Goal: Information Seeking & Learning: Learn about a topic

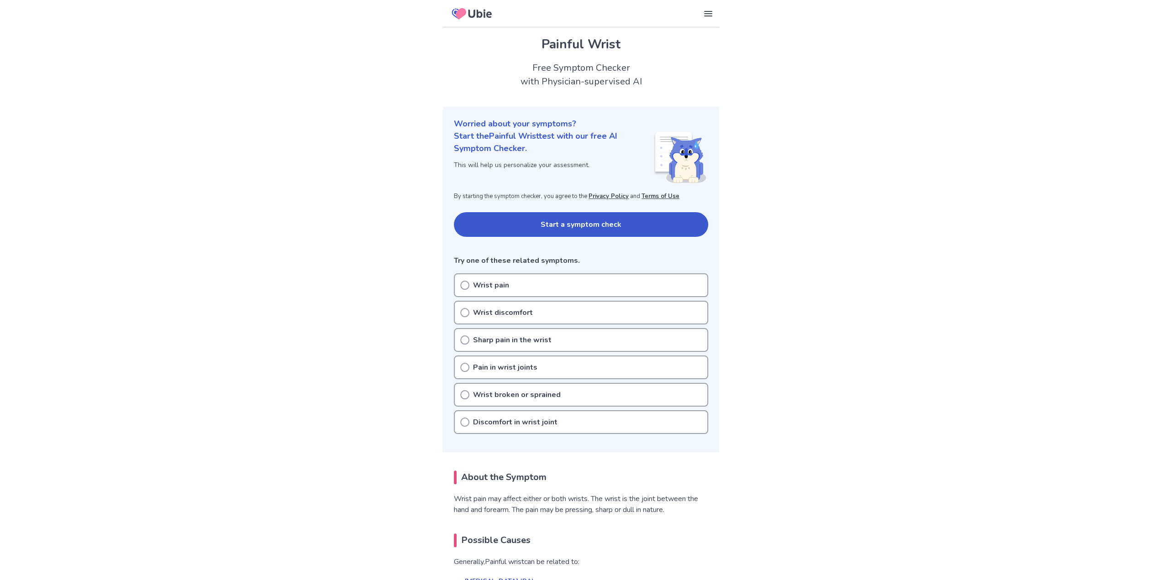
click at [513, 279] on div "Wrist pain" at bounding box center [581, 285] width 254 height 24
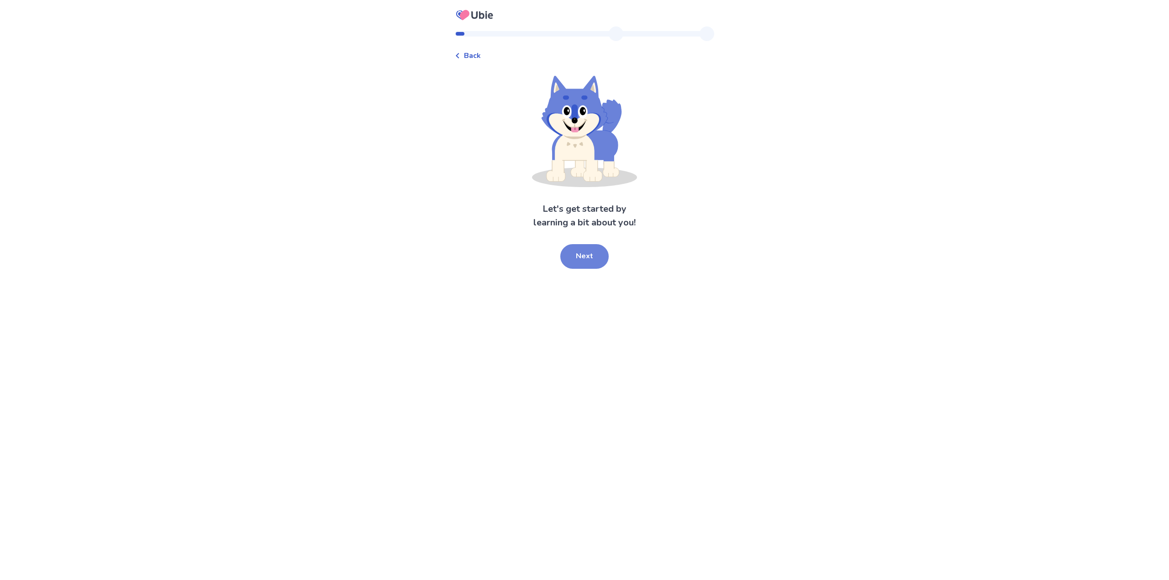
click at [592, 257] on button "Next" at bounding box center [584, 256] width 48 height 25
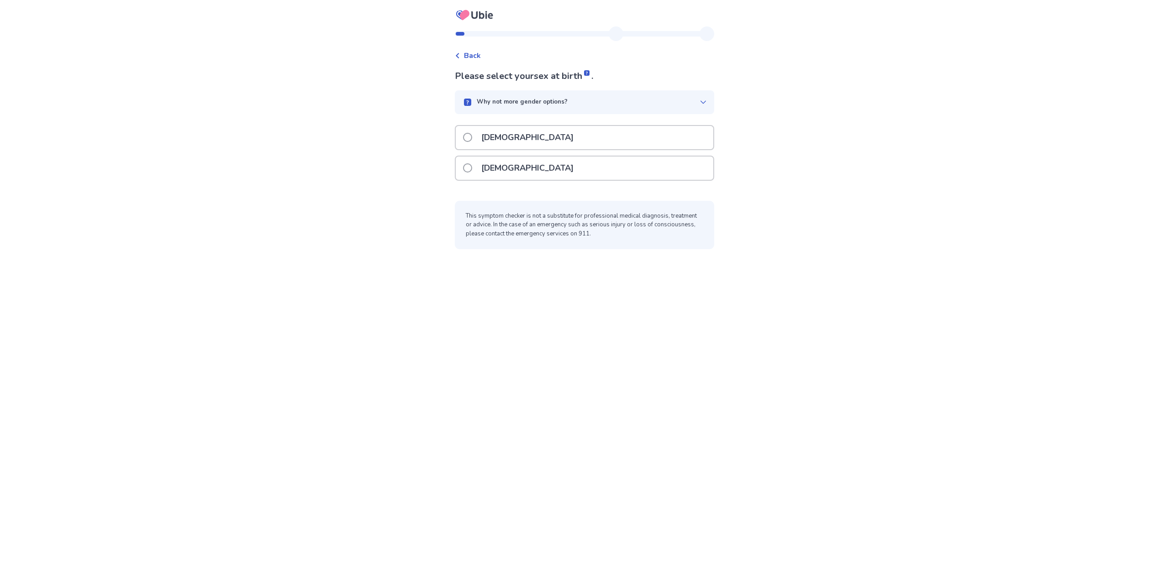
click at [519, 133] on div "Male" at bounding box center [584, 137] width 257 height 23
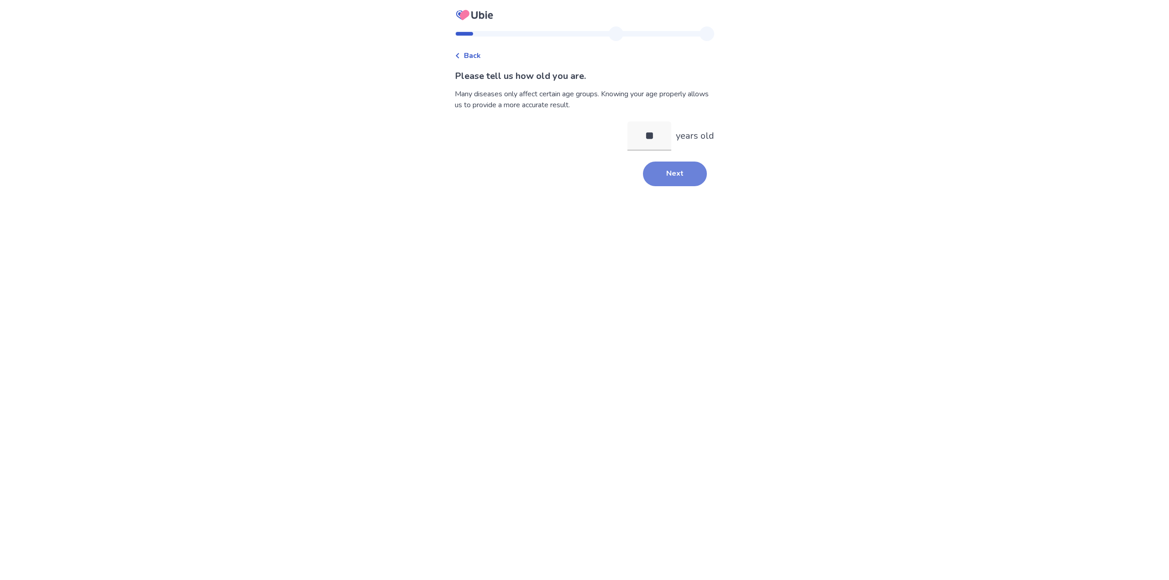
type input "**"
click at [674, 180] on button "Next" at bounding box center [675, 174] width 64 height 25
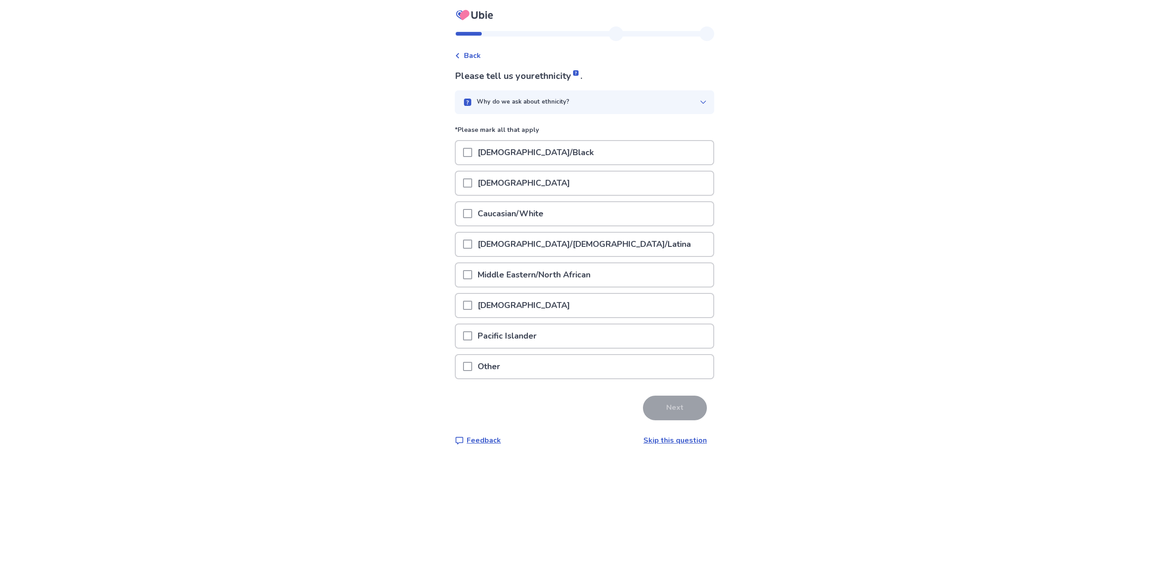
click at [544, 214] on p "Caucasian/White" at bounding box center [510, 213] width 77 height 23
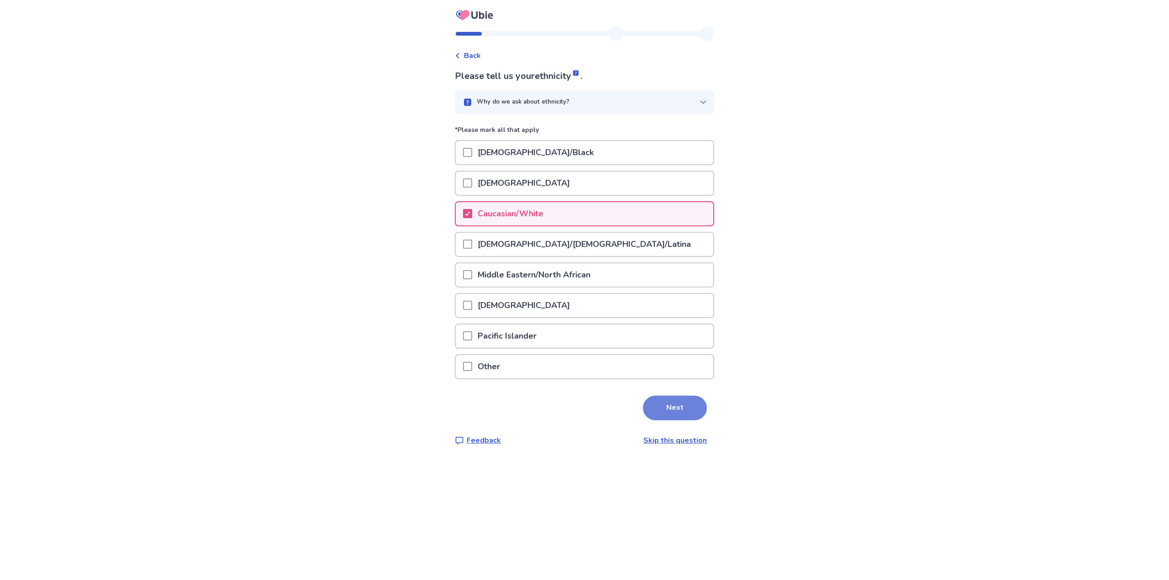
click at [681, 398] on button "Next" at bounding box center [675, 408] width 64 height 25
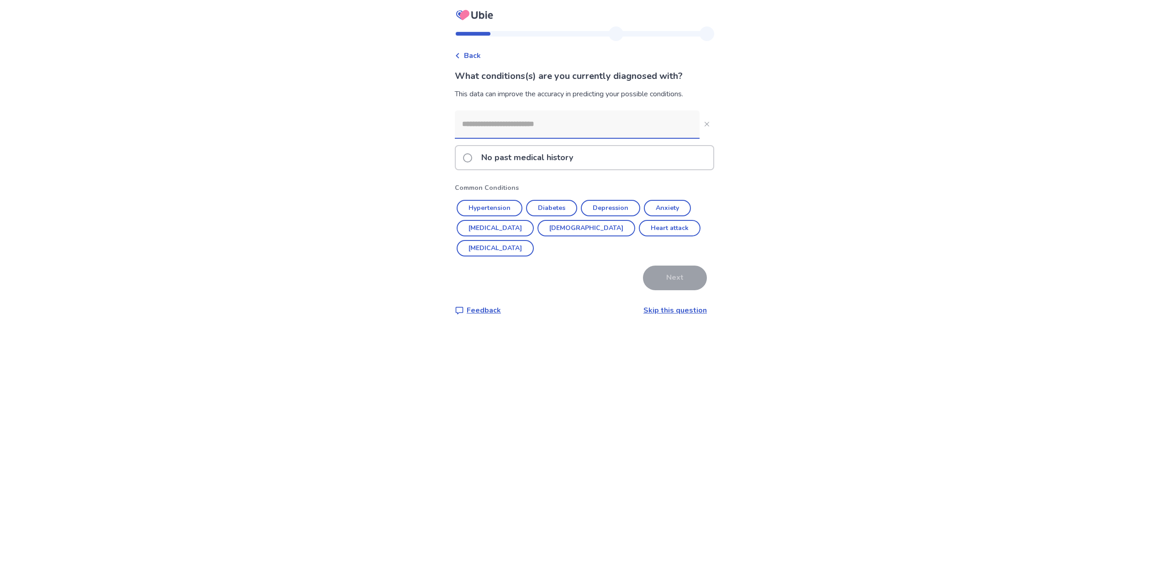
click at [512, 117] on input at bounding box center [577, 123] width 245 height 27
click at [689, 305] on link "Skip this question" at bounding box center [674, 310] width 63 height 10
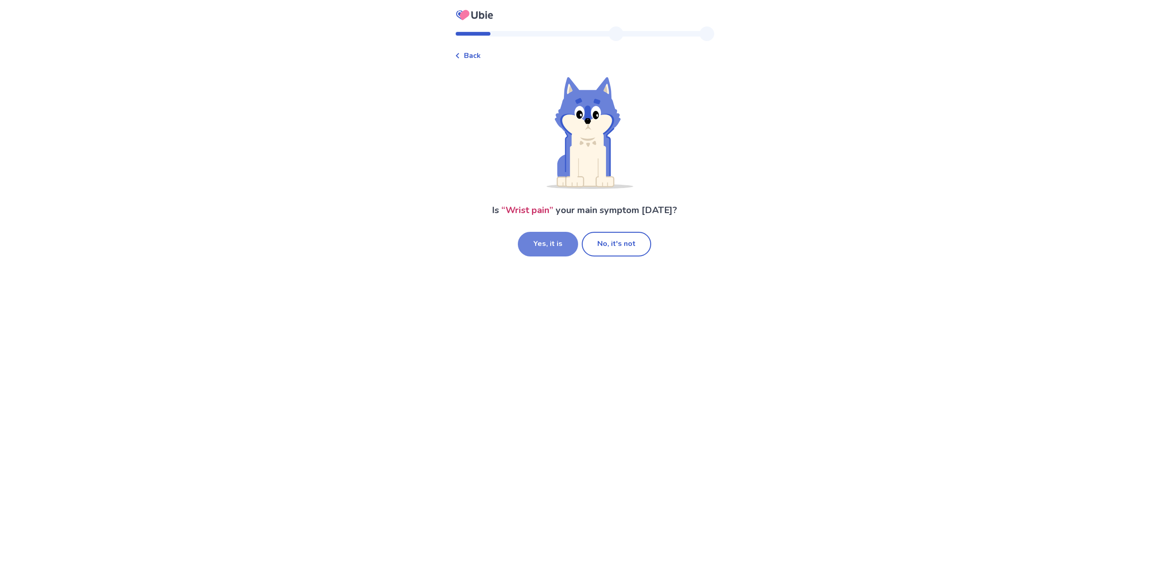
click at [564, 250] on button "Yes, it is" at bounding box center [548, 244] width 60 height 25
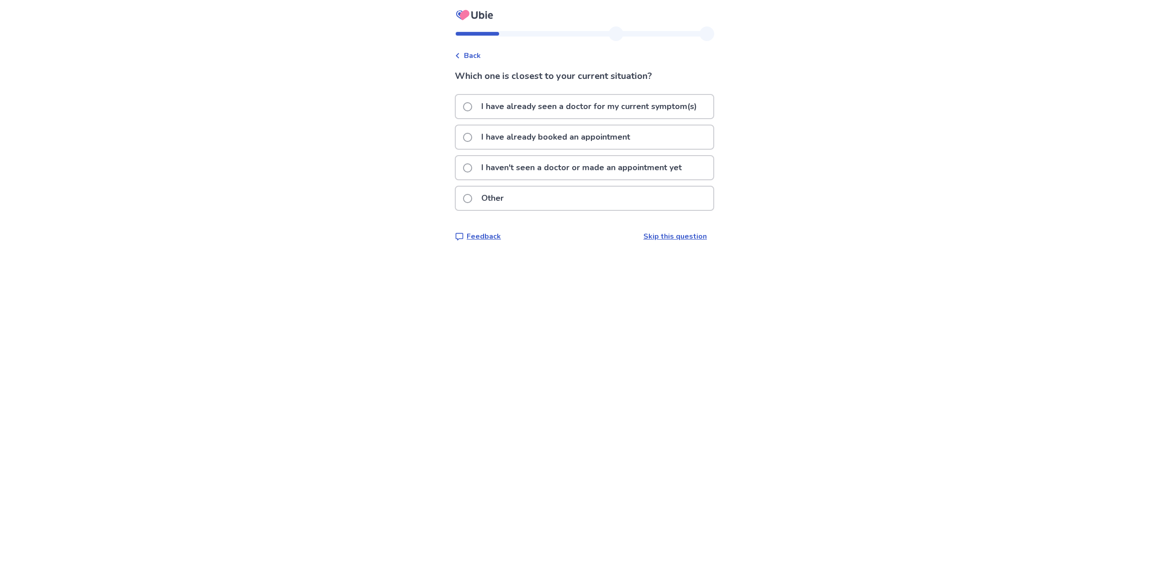
click at [531, 167] on p "I haven't seen a doctor or made an appointment yet" at bounding box center [581, 167] width 211 height 23
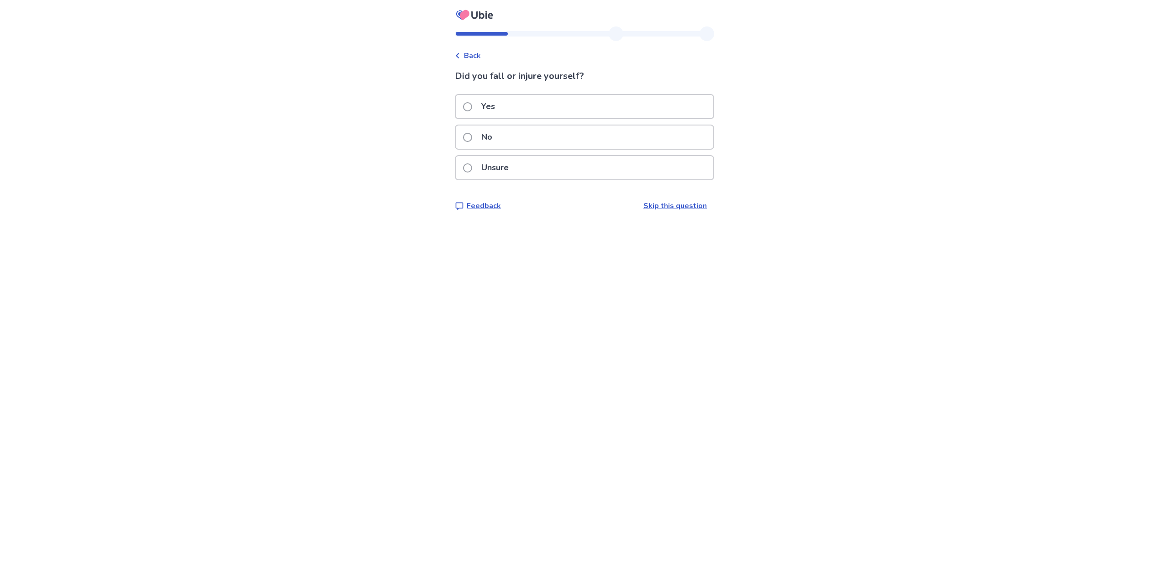
click at [551, 137] on div "No" at bounding box center [584, 137] width 257 height 23
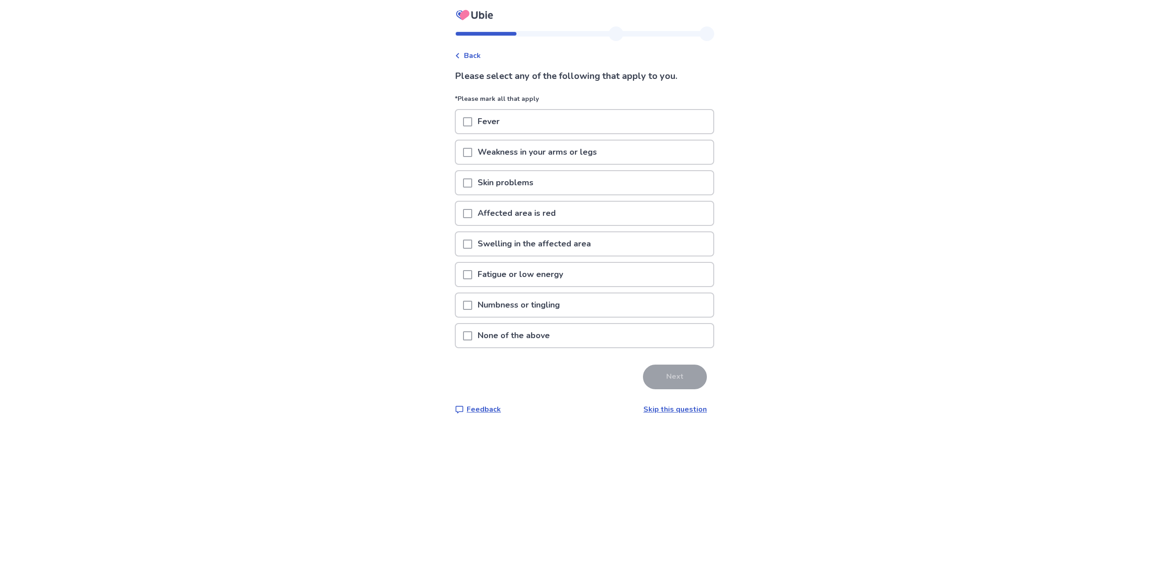
click at [570, 333] on div "None of the above" at bounding box center [584, 335] width 257 height 23
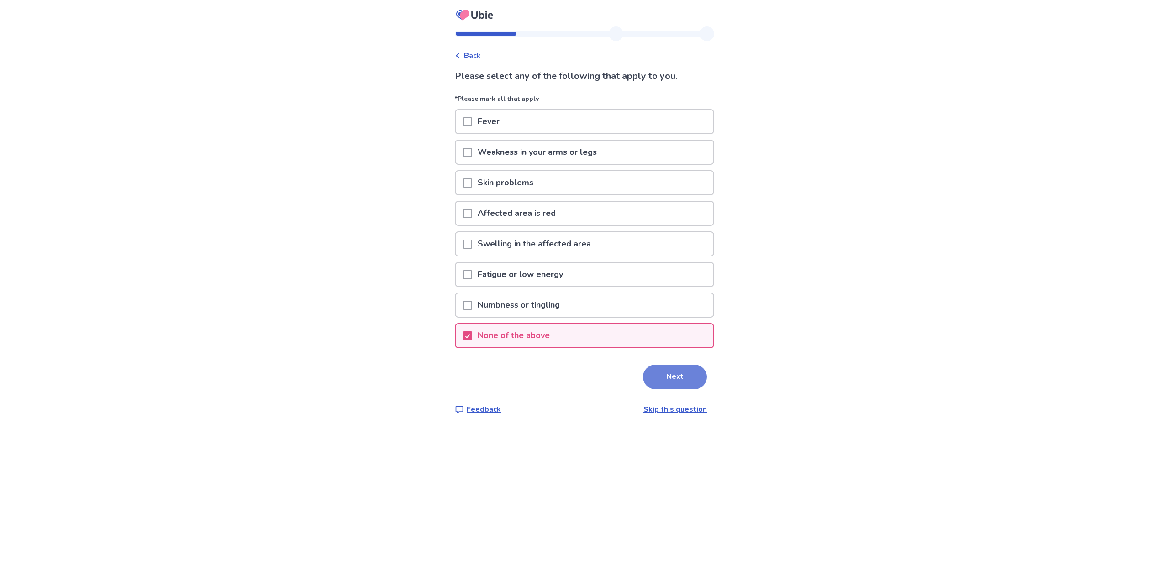
click at [669, 379] on button "Next" at bounding box center [675, 377] width 64 height 25
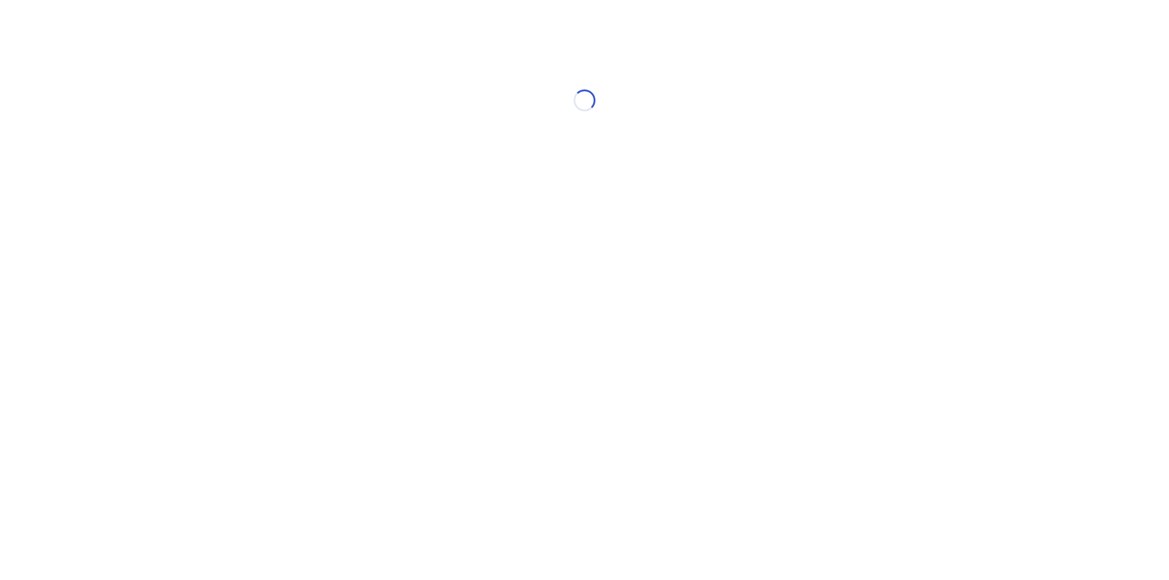
select select "*"
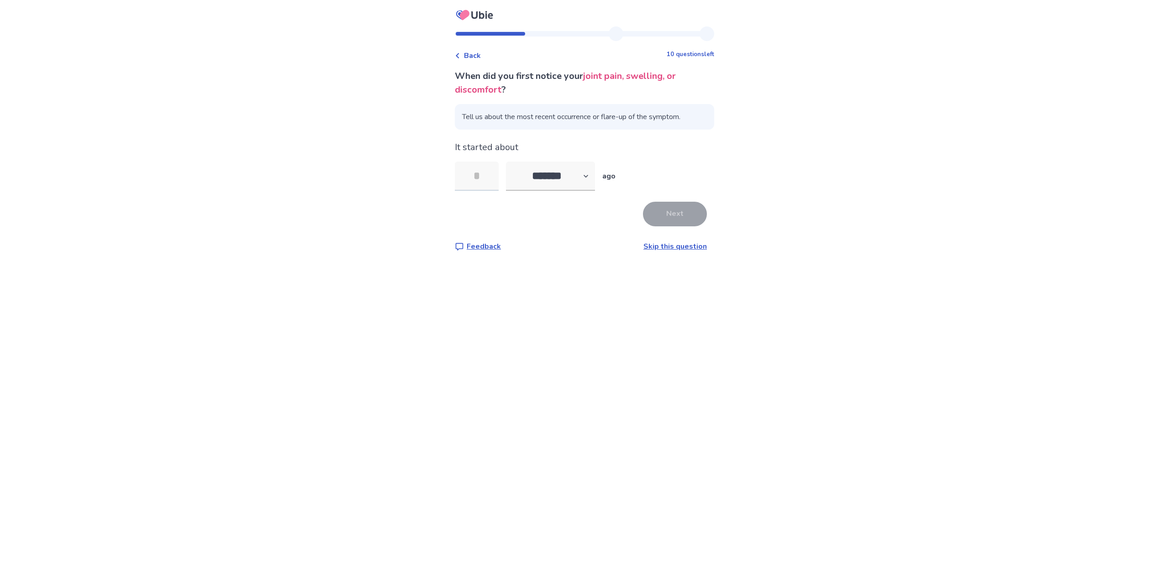
click at [487, 178] on input "tel" at bounding box center [477, 176] width 44 height 29
type input "**"
click at [687, 215] on button "Next" at bounding box center [675, 214] width 64 height 25
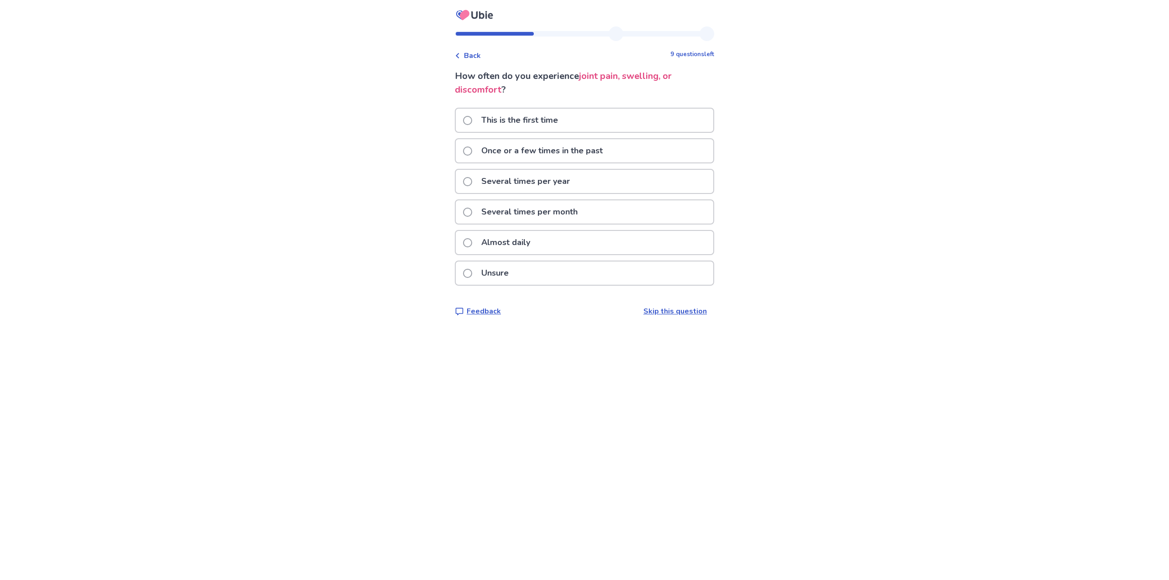
click at [549, 212] on p "Several times per month" at bounding box center [529, 211] width 107 height 23
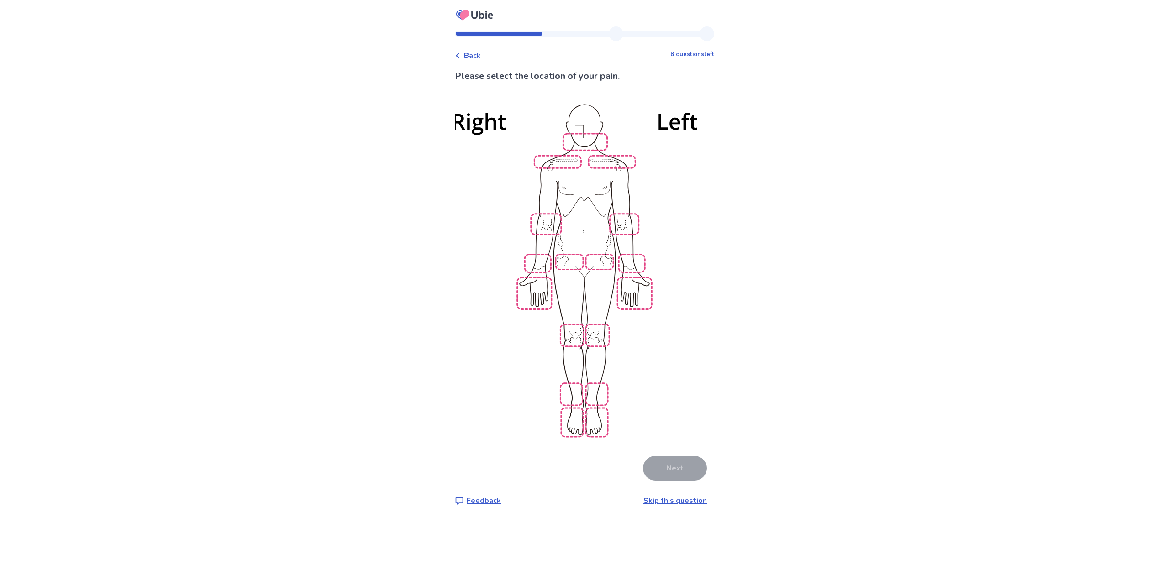
click at [536, 251] on img at bounding box center [584, 269] width 519 height 351
click at [545, 278] on img at bounding box center [584, 269] width 519 height 351
click at [547, 258] on img at bounding box center [584, 269] width 519 height 351
drag, startPoint x: 676, startPoint y: 447, endPoint x: 681, endPoint y: 441, distance: 7.1
click at [677, 456] on button "Next" at bounding box center [675, 468] width 64 height 25
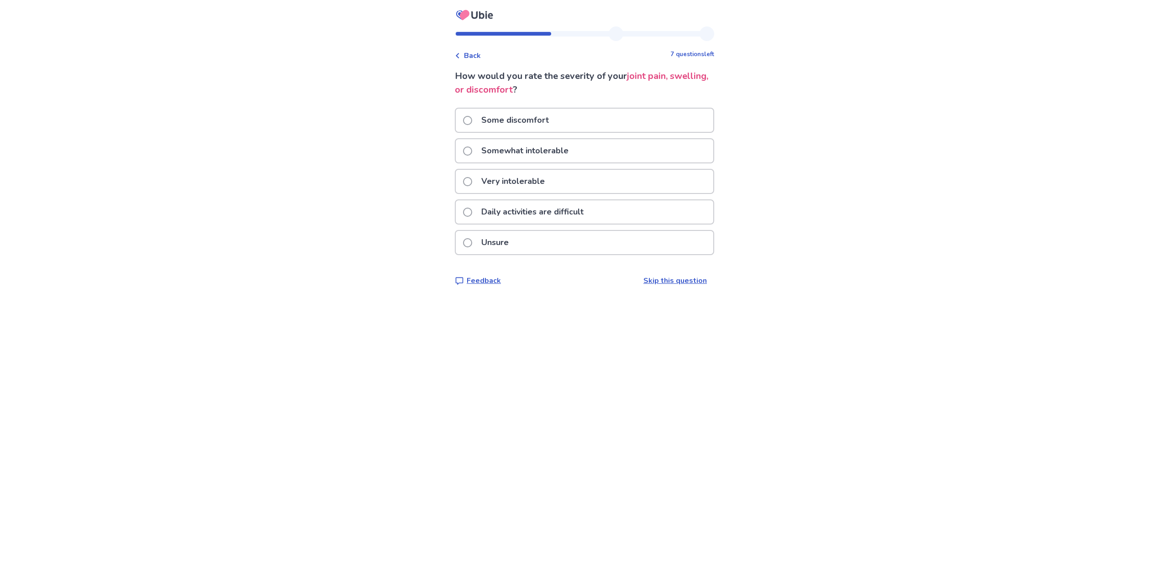
click at [549, 123] on p "Some discomfort" at bounding box center [515, 120] width 79 height 23
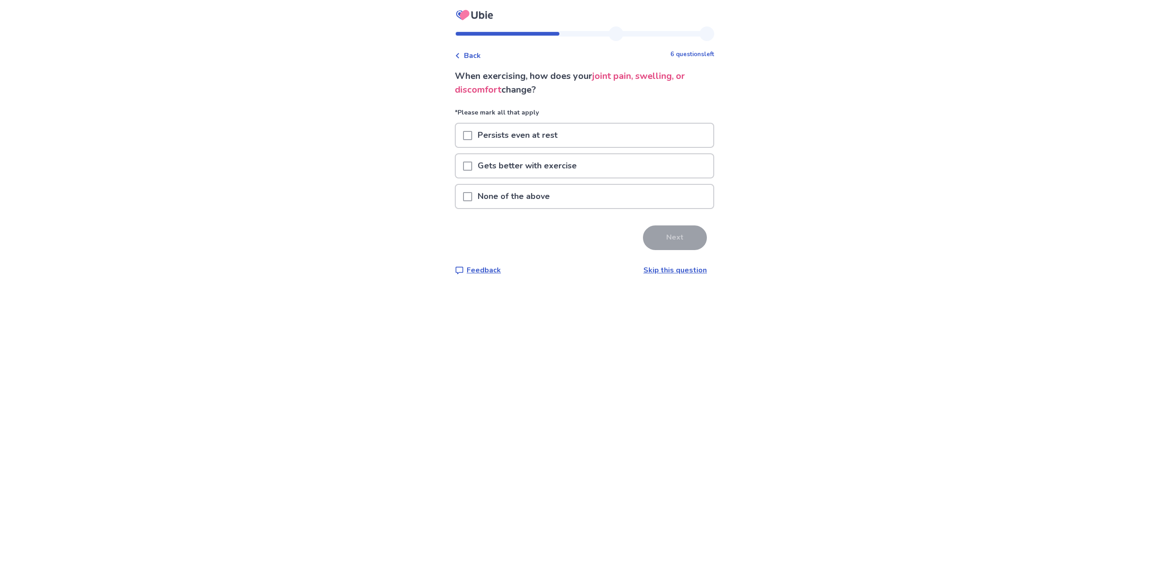
click at [529, 137] on p "Persists even at rest" at bounding box center [517, 135] width 91 height 23
click at [538, 136] on p "Persists even at rest" at bounding box center [517, 135] width 91 height 23
click at [540, 136] on p "Persists even at rest" at bounding box center [517, 135] width 91 height 23
click at [665, 241] on button "Next" at bounding box center [675, 237] width 64 height 25
drag, startPoint x: 501, startPoint y: 135, endPoint x: 672, endPoint y: 225, distance: 193.6
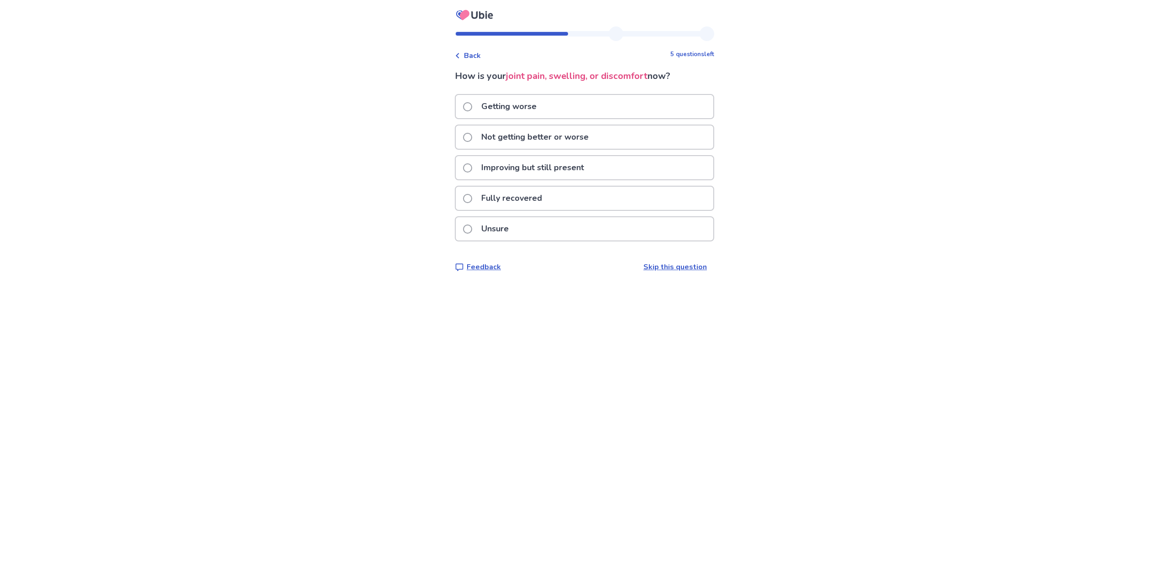
click at [502, 135] on p "Not getting better or worse" at bounding box center [535, 137] width 118 height 23
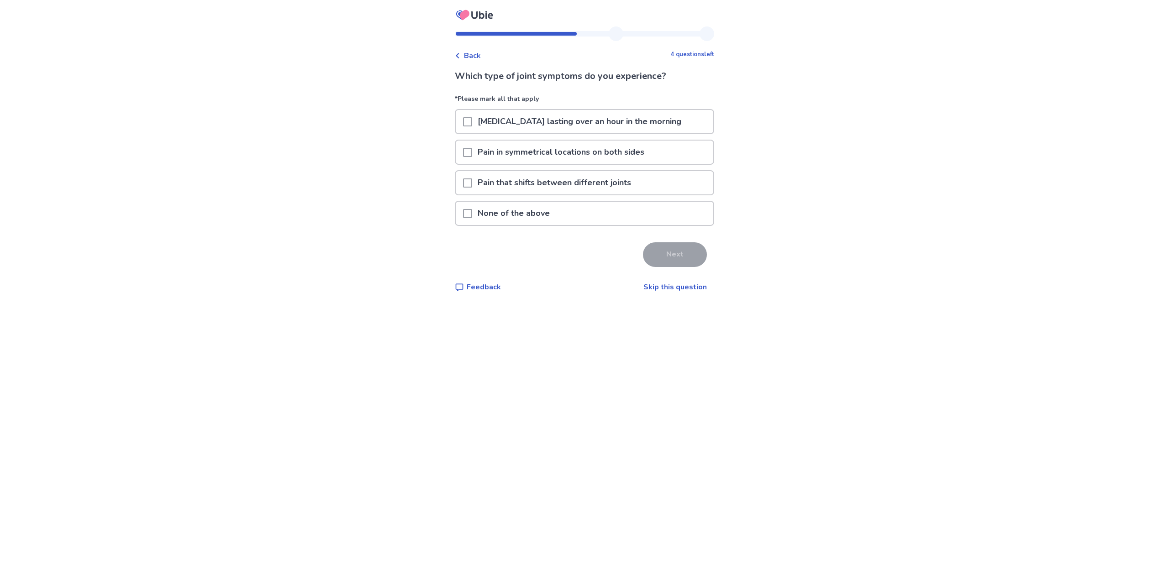
drag, startPoint x: 550, startPoint y: 215, endPoint x: 515, endPoint y: 206, distance: 36.4
click at [550, 216] on p "None of the above" at bounding box center [513, 213] width 83 height 23
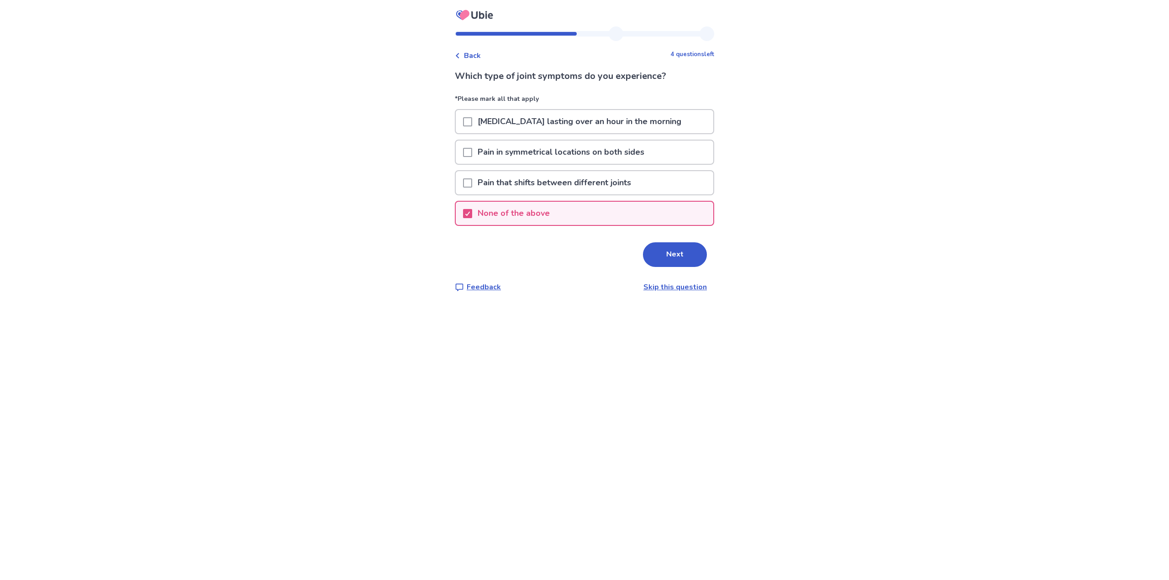
click at [696, 266] on div "Next" at bounding box center [584, 254] width 259 height 25
click at [689, 260] on button "Next" at bounding box center [675, 254] width 64 height 25
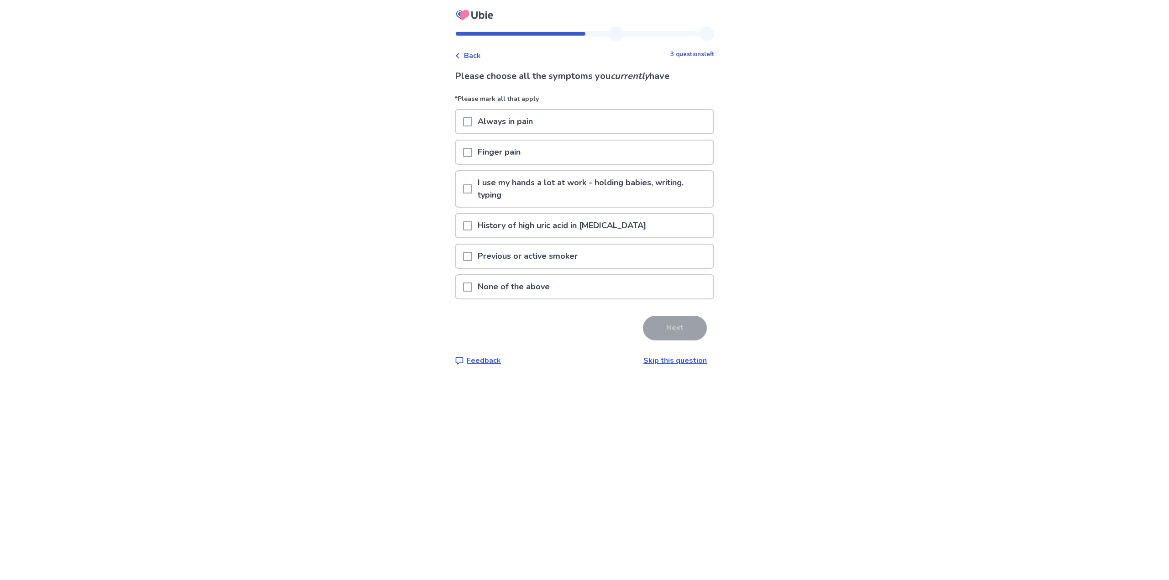
drag, startPoint x: 571, startPoint y: 290, endPoint x: 655, endPoint y: 314, distance: 87.0
click at [571, 289] on div "None of the above" at bounding box center [584, 286] width 257 height 23
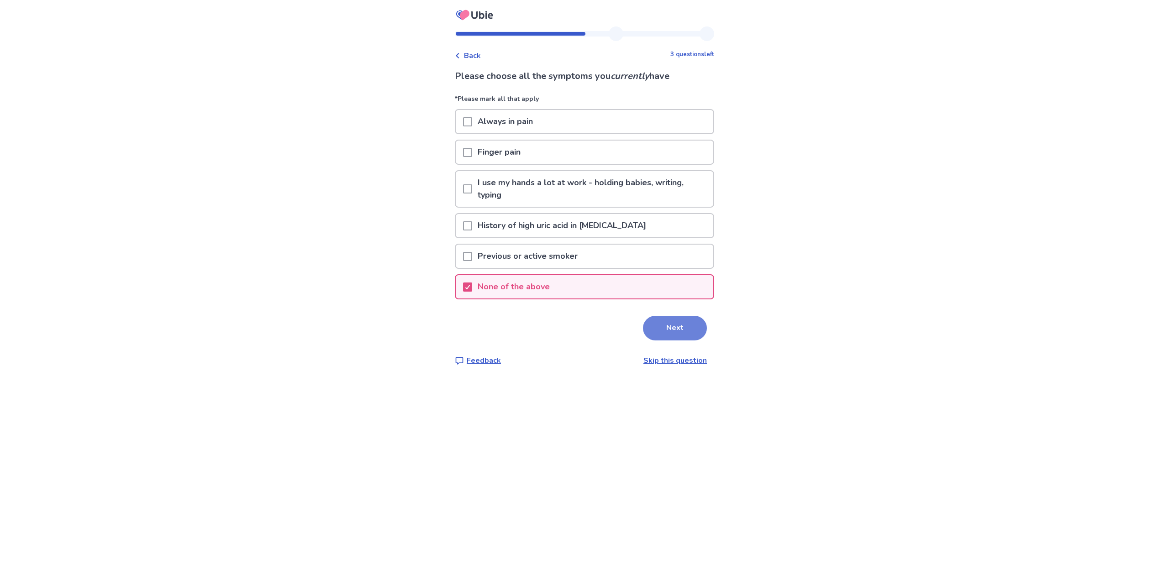
click at [672, 324] on button "Next" at bounding box center [675, 328] width 64 height 25
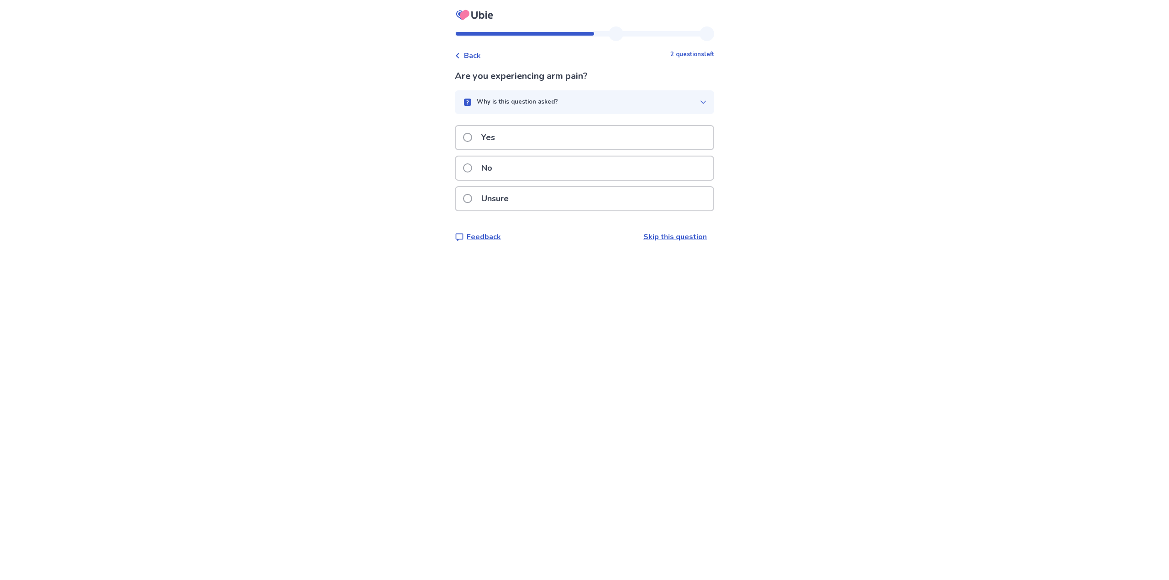
click at [528, 172] on div "No" at bounding box center [584, 168] width 257 height 23
click at [529, 150] on div "3" at bounding box center [526, 151] width 24 height 24
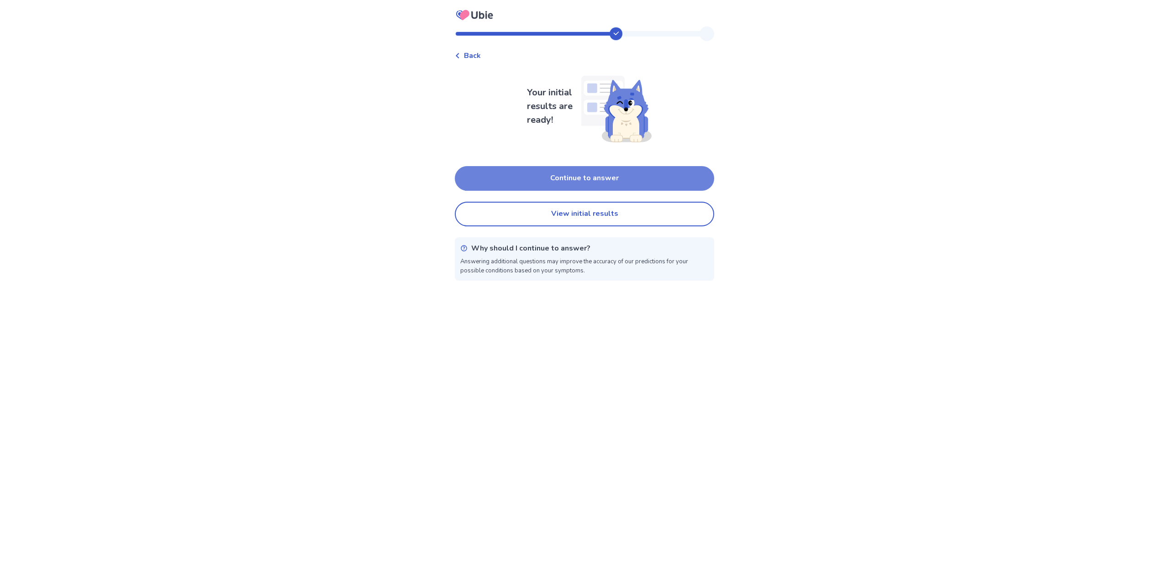
click at [557, 176] on button "Continue to answer" at bounding box center [584, 178] width 259 height 25
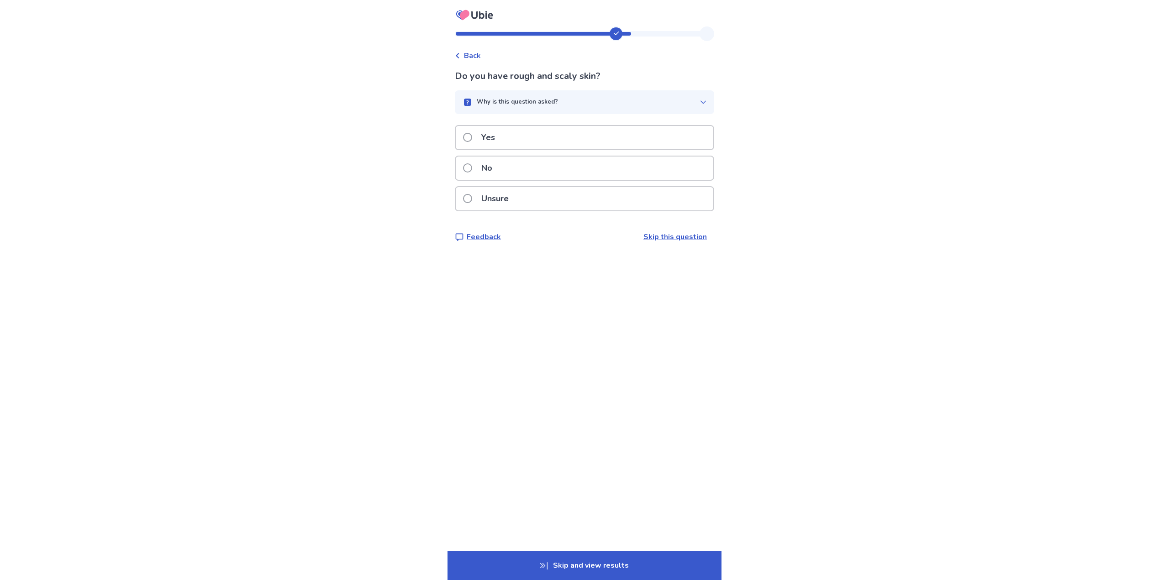
click at [513, 167] on div "No" at bounding box center [584, 168] width 257 height 23
click at [547, 171] on div "No" at bounding box center [584, 168] width 257 height 23
click at [559, 171] on div "No" at bounding box center [584, 168] width 257 height 23
click at [568, 168] on div "No" at bounding box center [584, 168] width 257 height 23
click at [575, 173] on div "No" at bounding box center [584, 168] width 257 height 23
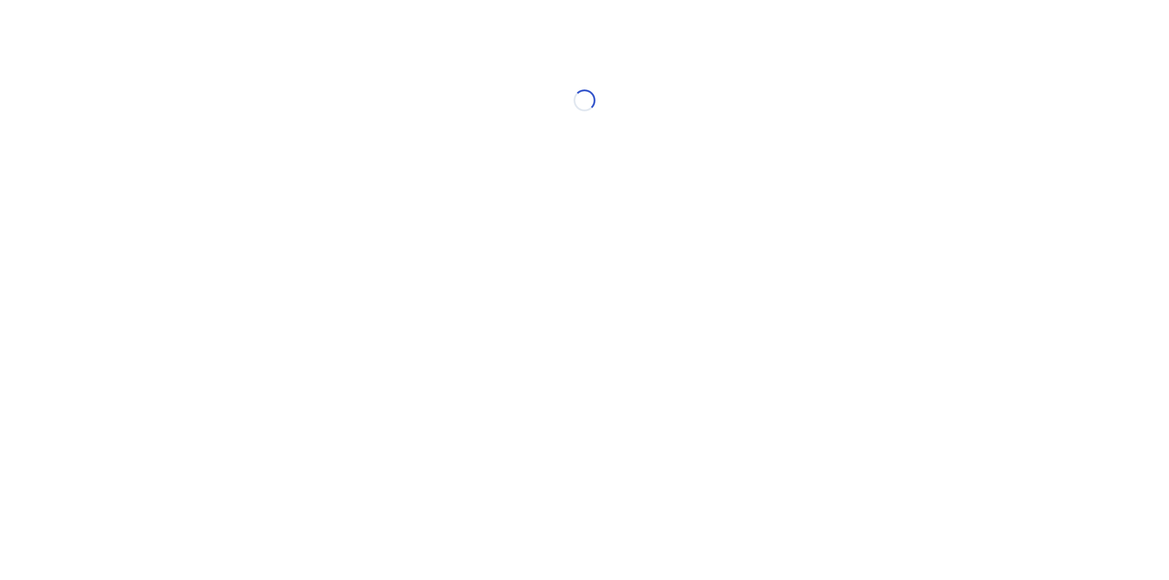
select select "*"
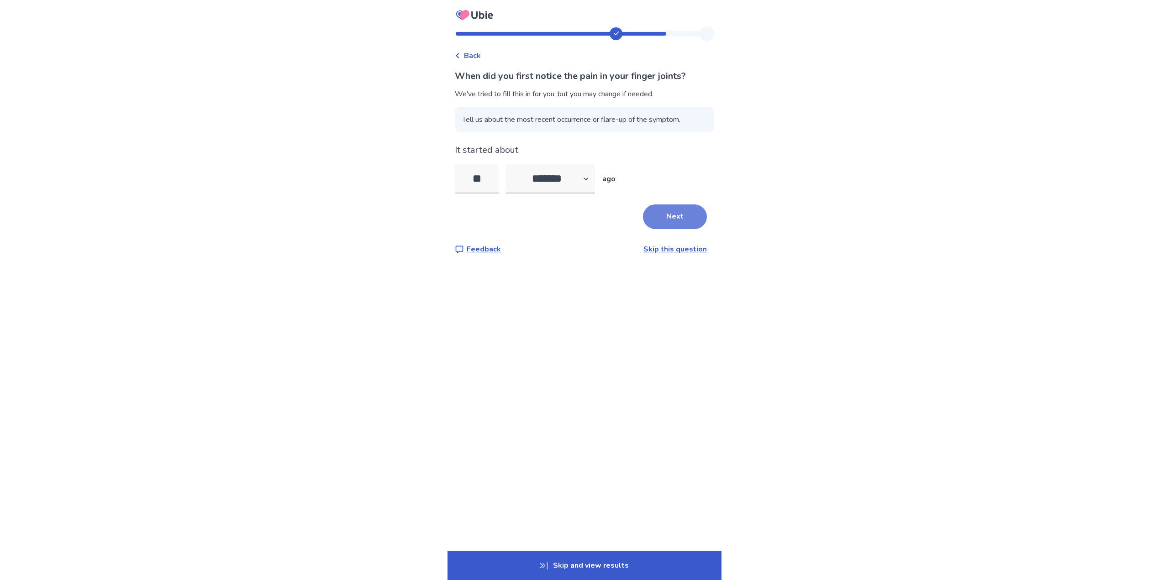
click at [649, 216] on button "Next" at bounding box center [675, 216] width 64 height 25
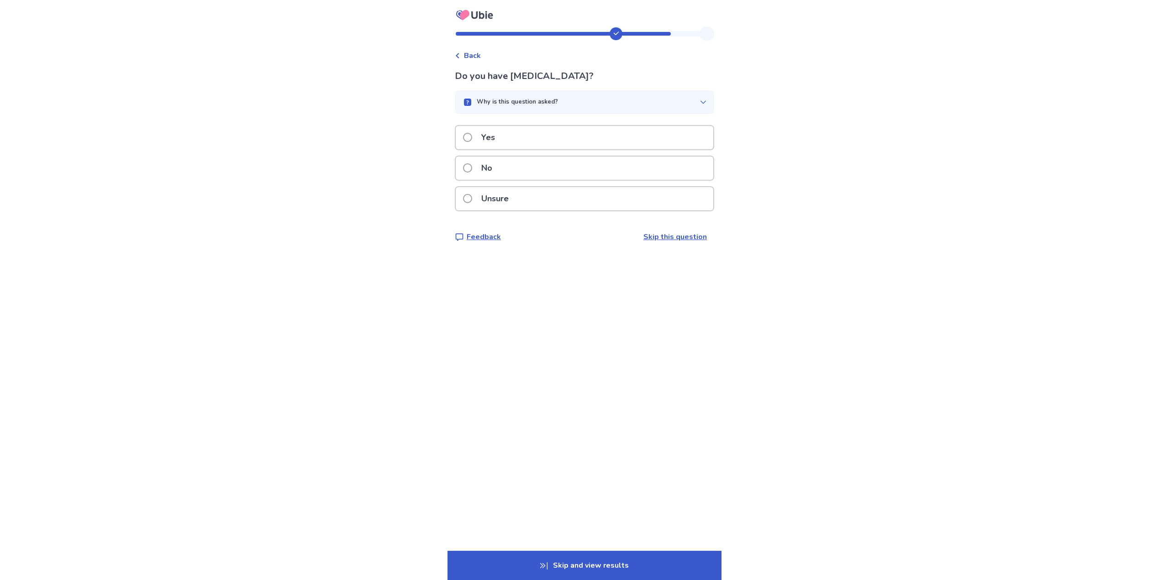
click at [550, 131] on div "Yes" at bounding box center [584, 137] width 257 height 23
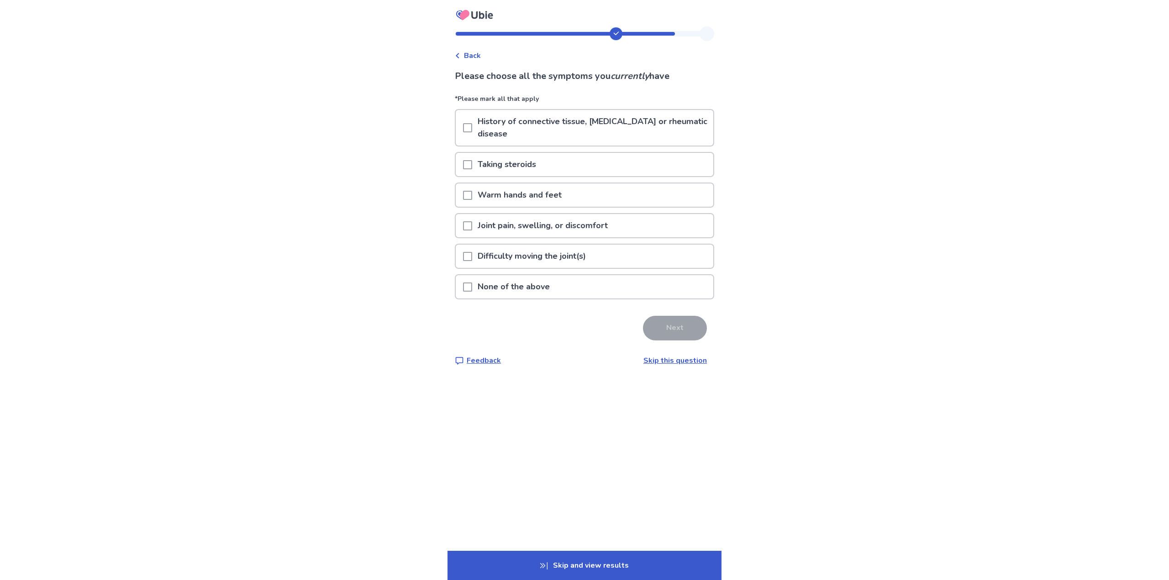
click at [618, 287] on div "None of the above" at bounding box center [584, 286] width 257 height 23
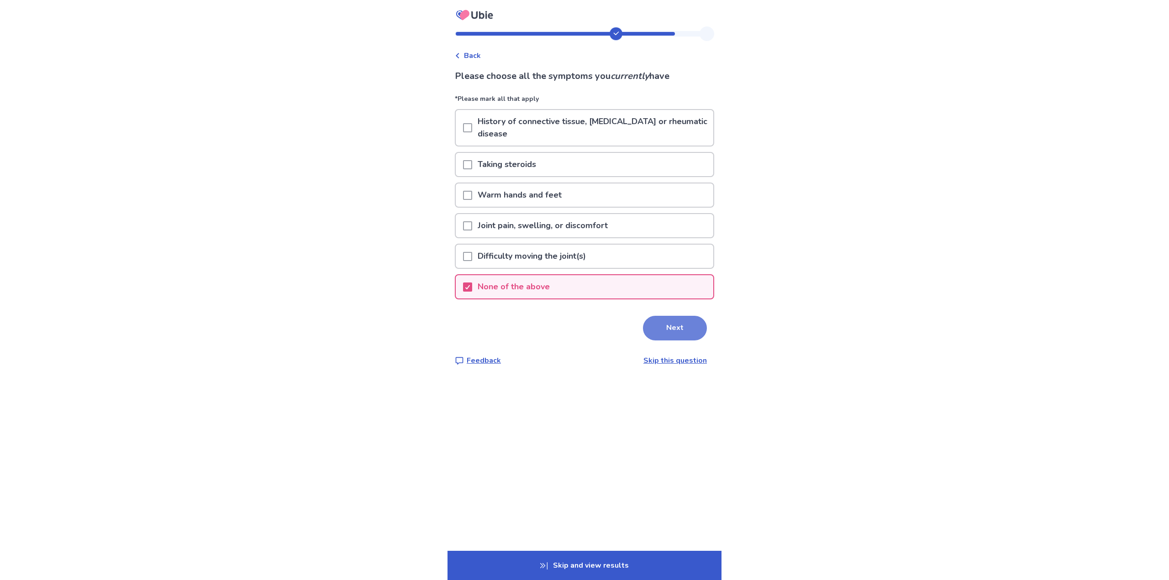
click at [684, 329] on button "Next" at bounding box center [675, 328] width 64 height 25
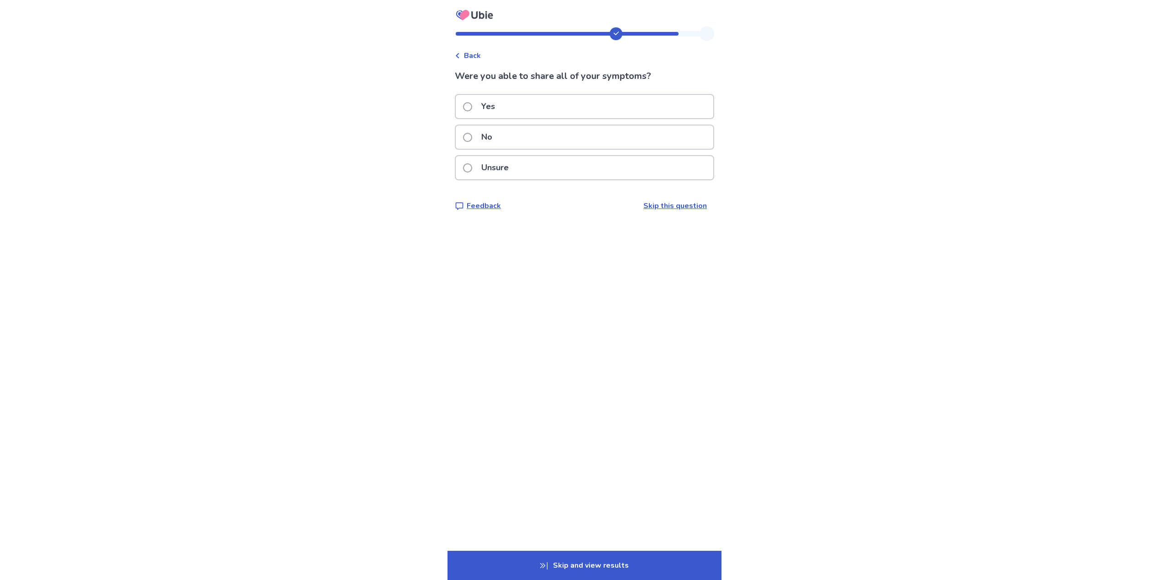
click at [556, 105] on div "Yes" at bounding box center [584, 106] width 257 height 23
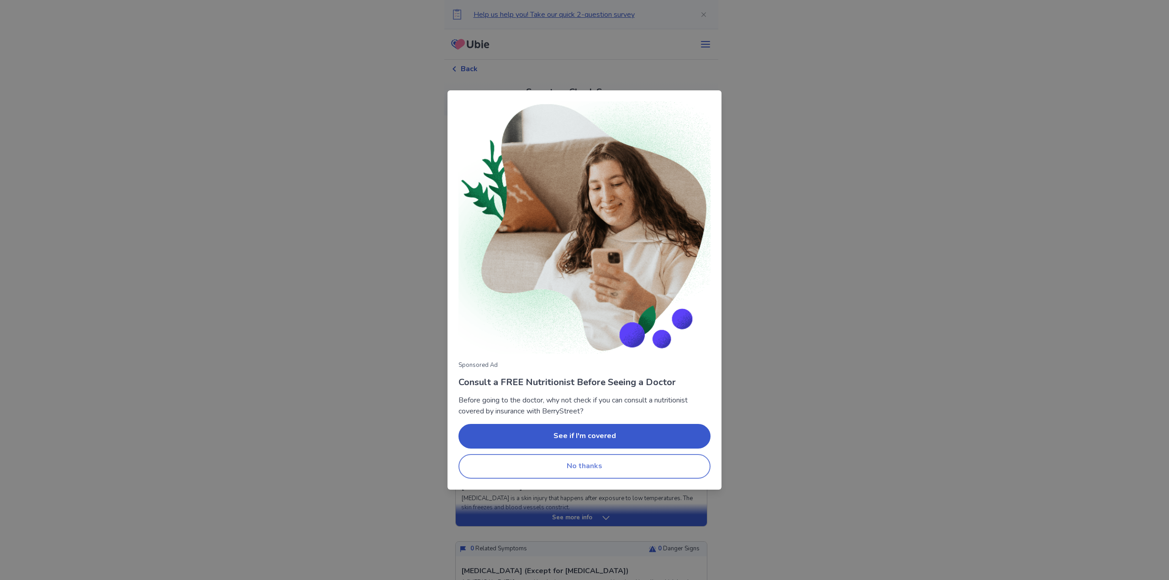
click at [617, 466] on button "No thanks" at bounding box center [584, 466] width 252 height 25
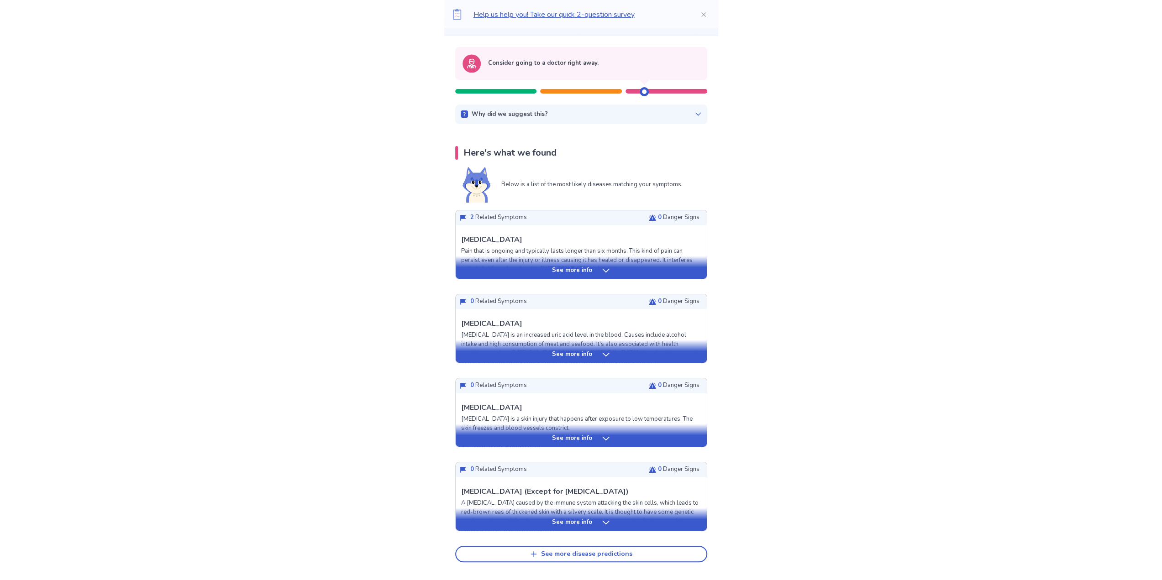
scroll to position [91, 0]
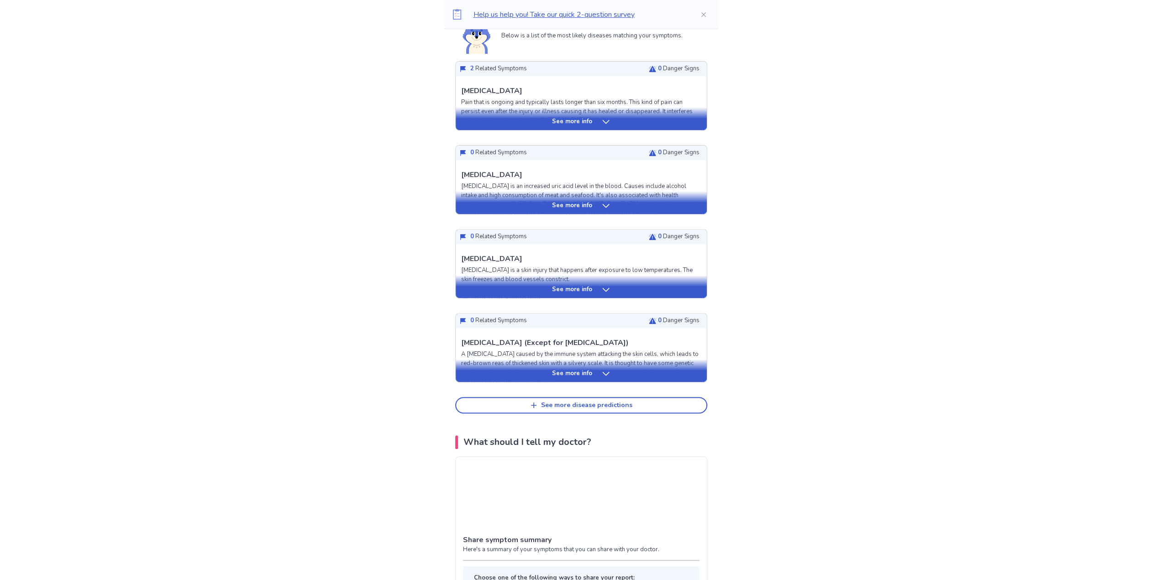
click at [603, 370] on icon at bounding box center [605, 373] width 9 height 9
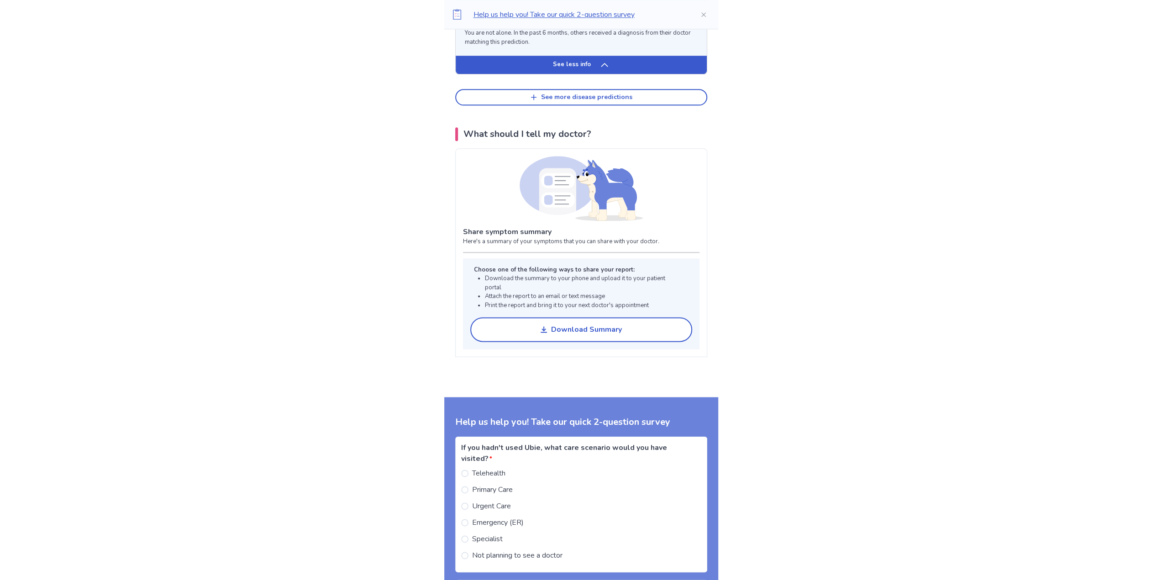
scroll to position [1141, 0]
